Goal: Navigation & Orientation: Find specific page/section

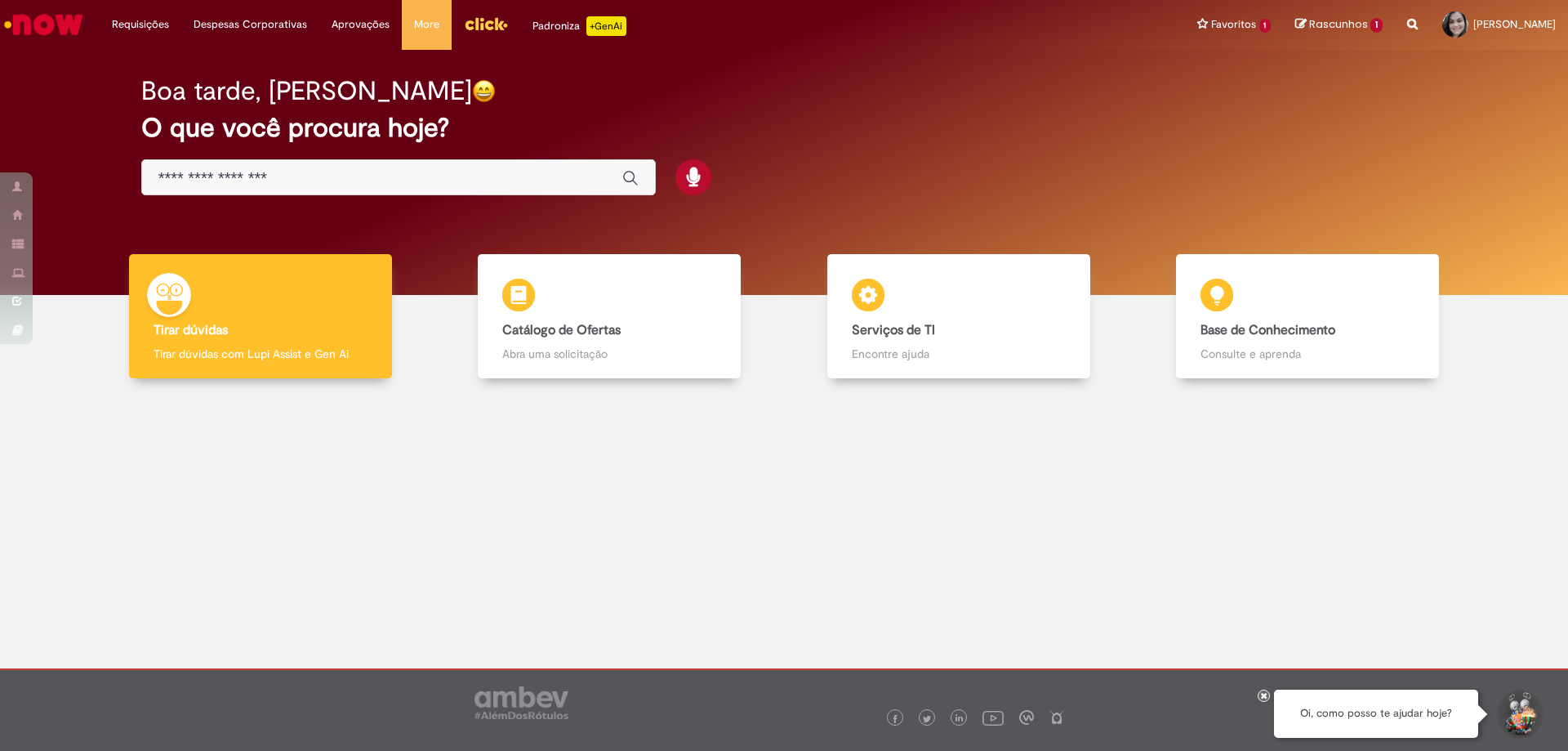
click at [63, 29] on img "Ir para a Homepage" at bounding box center [43, 25] width 84 height 33
